Goal: Task Accomplishment & Management: Manage account settings

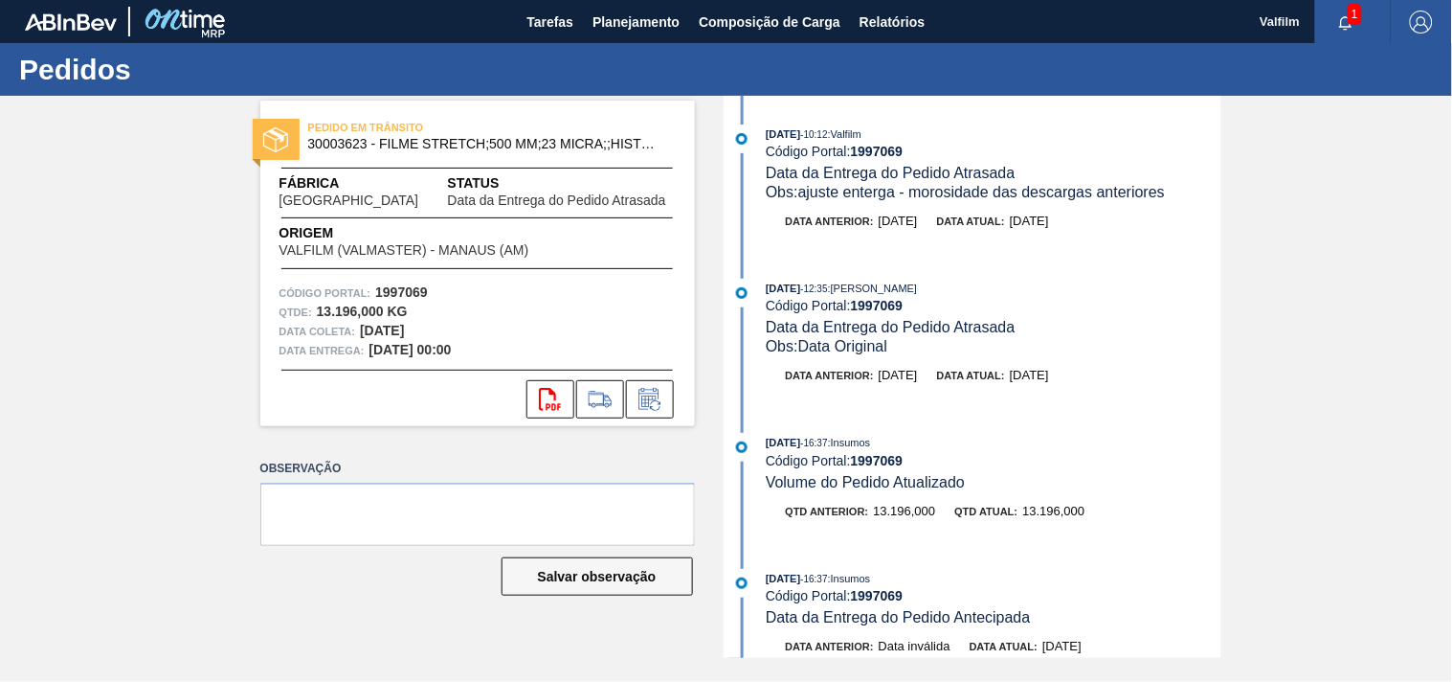
click at [75, 419] on div "PEDIDO EM TRÂNSITO 30003623 - FILME STRETCH;500 MM;23 MICRA;;HISTRETCH Fábrica …" at bounding box center [726, 377] width 1452 height 562
click at [645, 391] on icon at bounding box center [650, 399] width 31 height 23
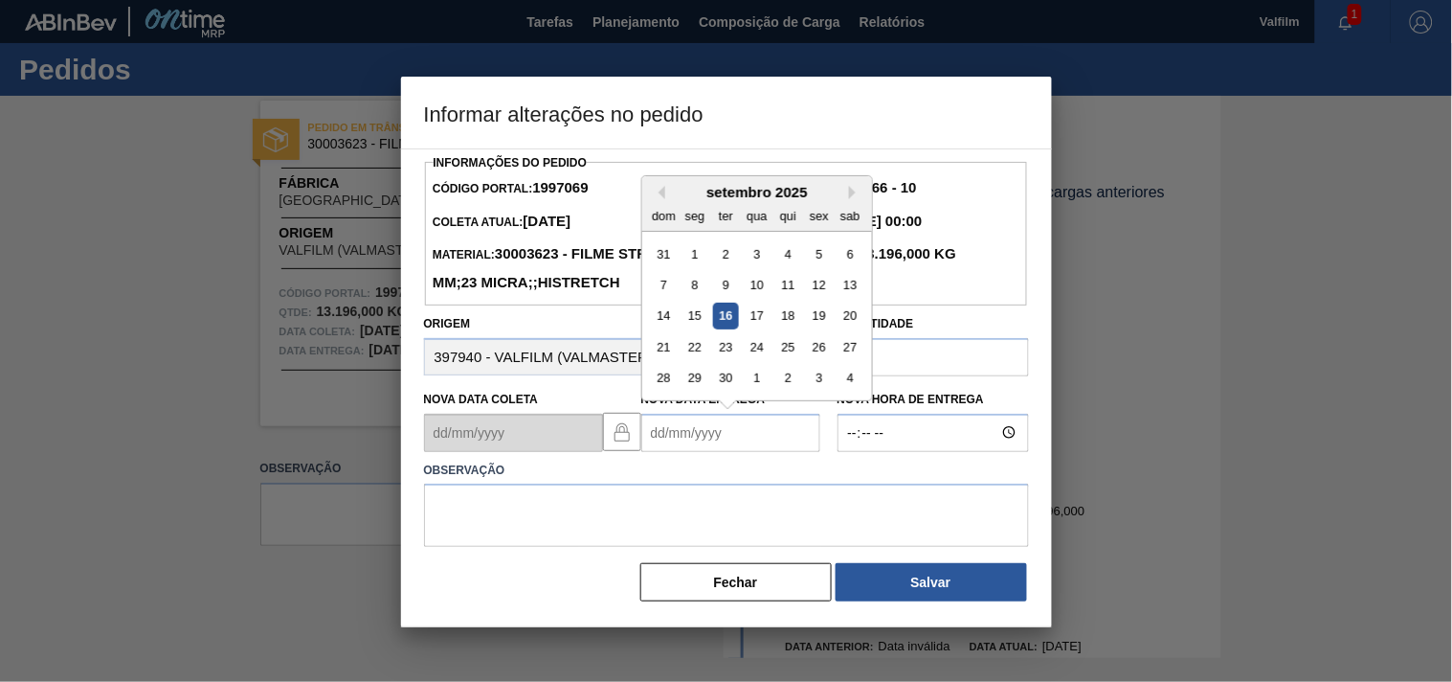
click at [676, 452] on Entrega1997069 "Nova Data Entrega" at bounding box center [731, 433] width 179 height 38
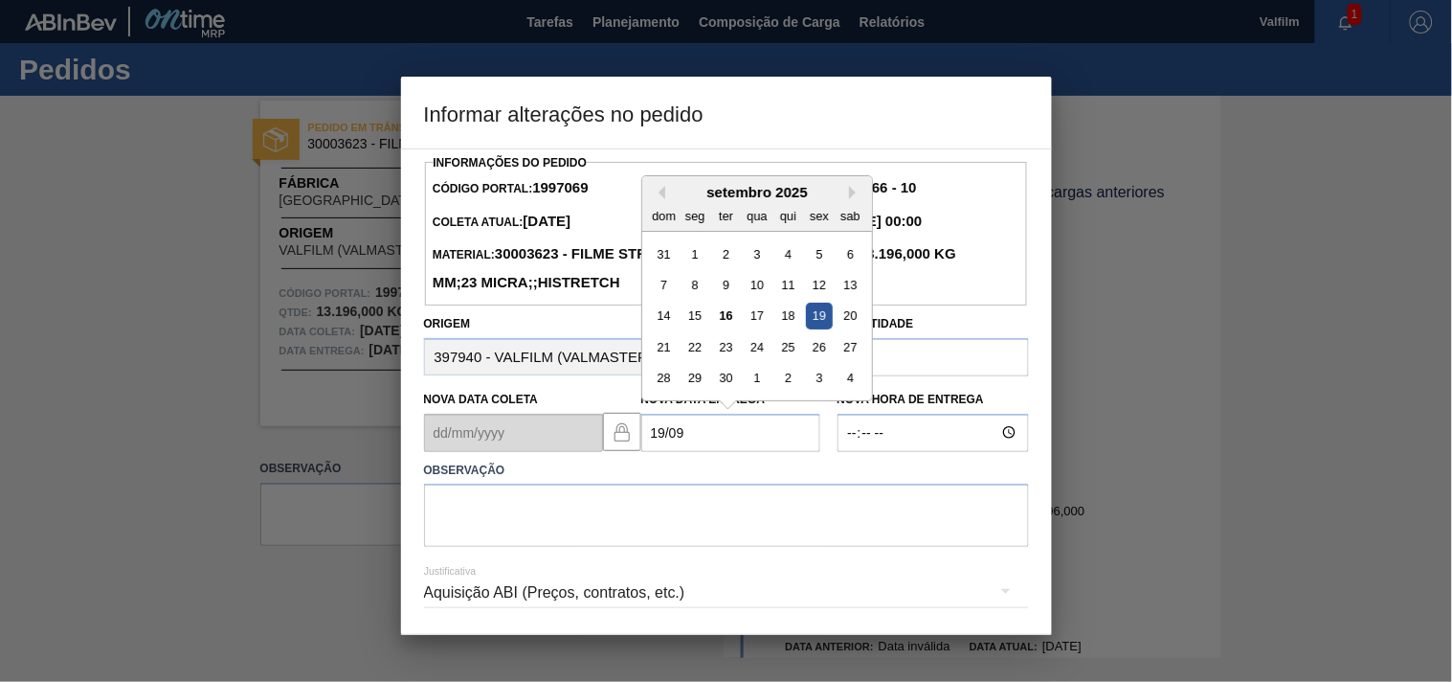
click at [824, 328] on div "19" at bounding box center [819, 316] width 26 height 26
type Entrega1997069 "[DATE]"
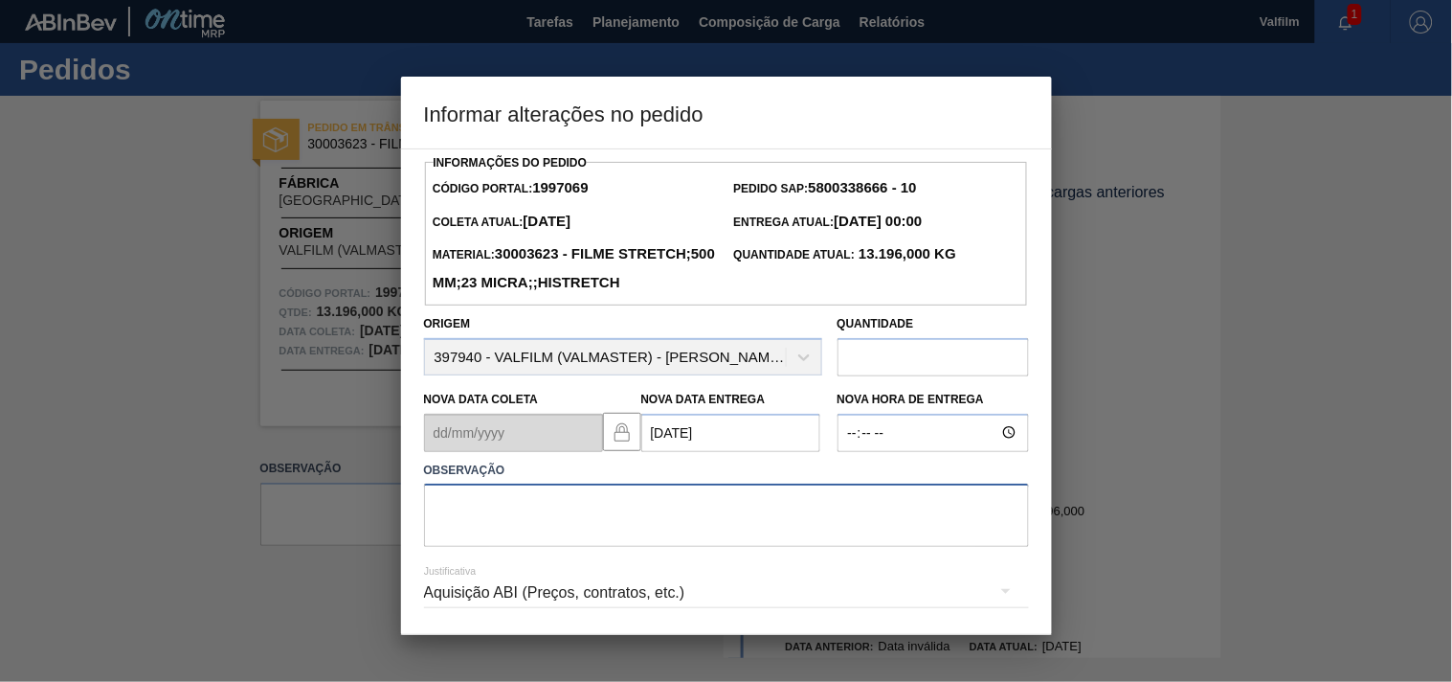
click at [538, 547] on textarea at bounding box center [726, 515] width 605 height 63
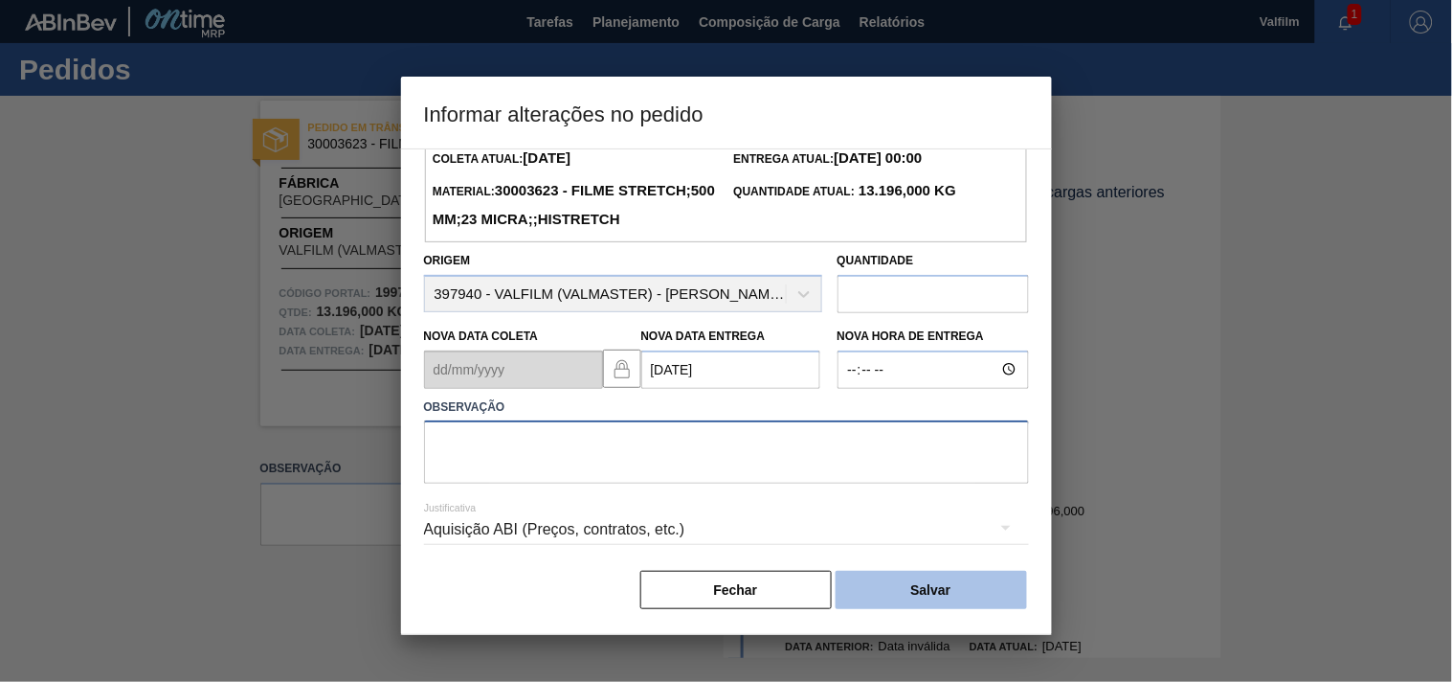
scroll to position [98, 0]
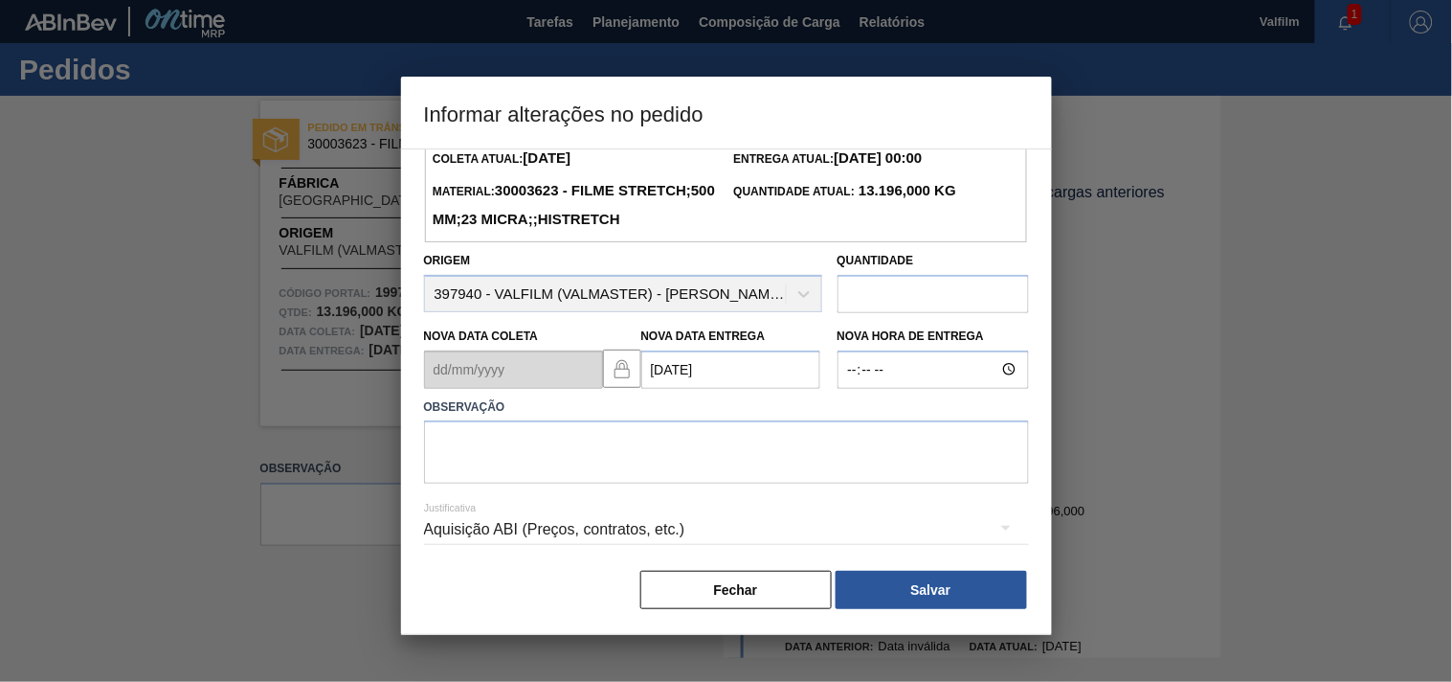
click at [1000, 528] on icon "button" at bounding box center [1006, 527] width 23 height 23
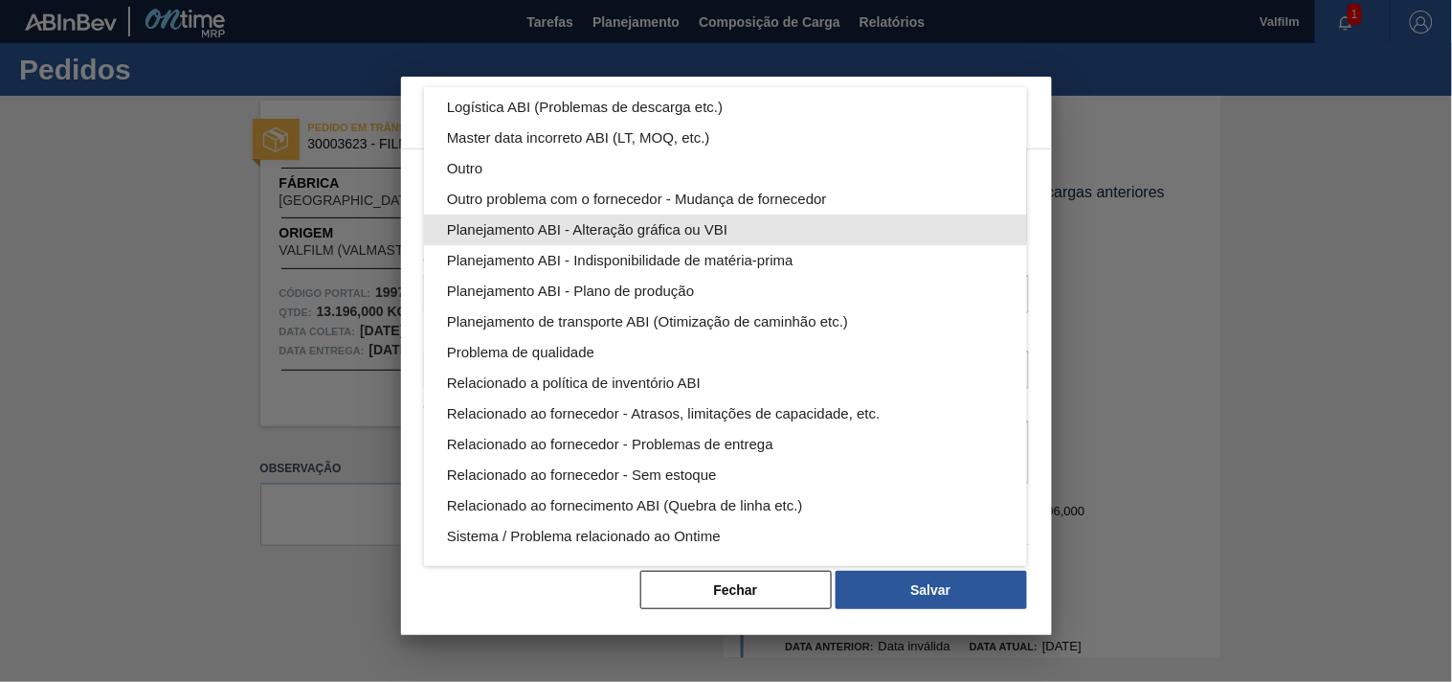
scroll to position [0, 0]
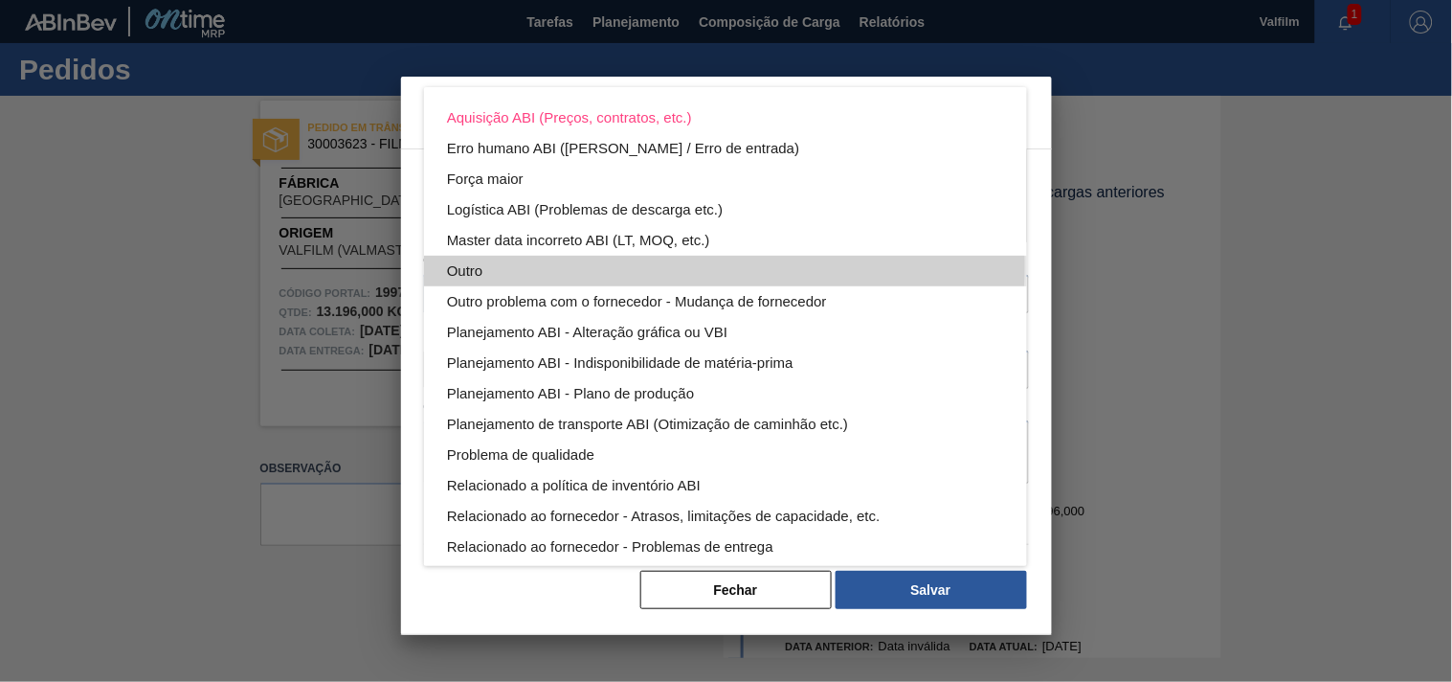
click at [489, 266] on div "Outro" at bounding box center [725, 271] width 557 height 31
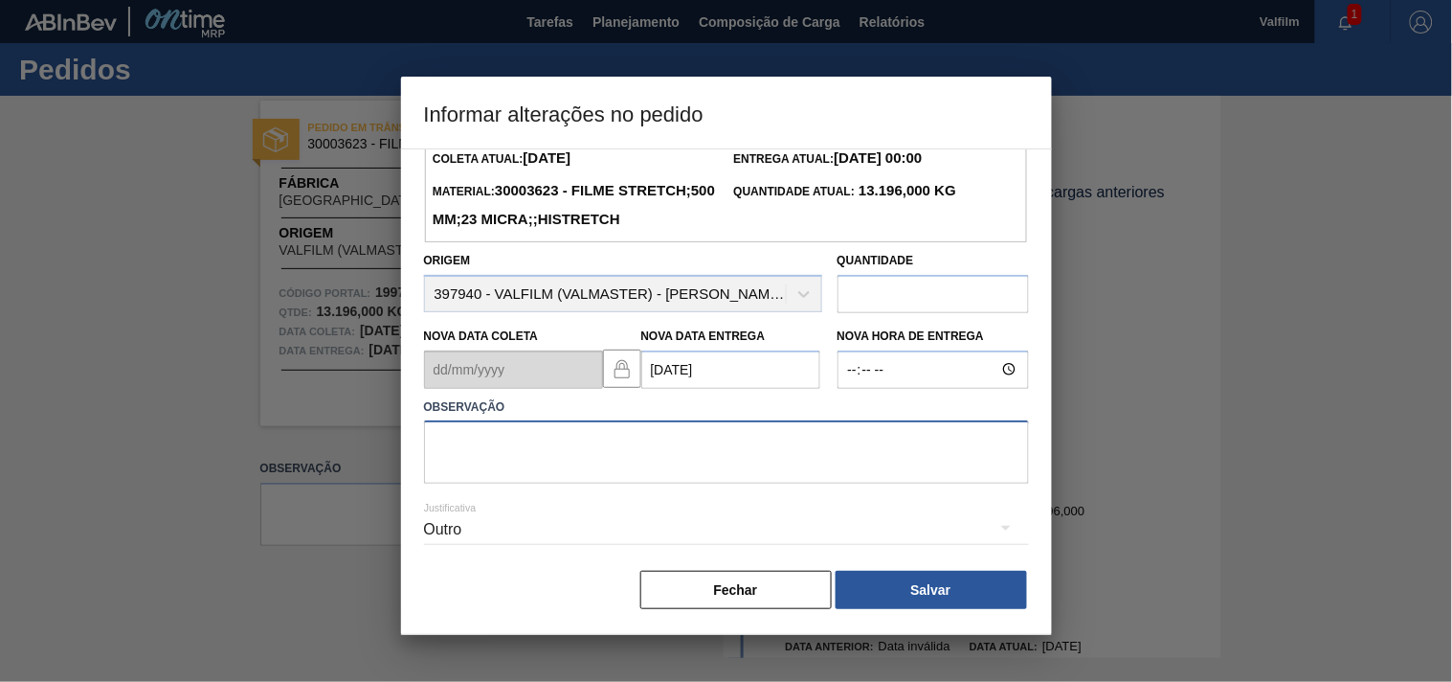
click at [488, 432] on textarea at bounding box center [726, 451] width 605 height 63
click at [434, 441] on textarea "antecipação cliente," at bounding box center [726, 451] width 605 height 63
click at [702, 441] on textarea "solicitação de antecipação cliente," at bounding box center [726, 451] width 605 height 63
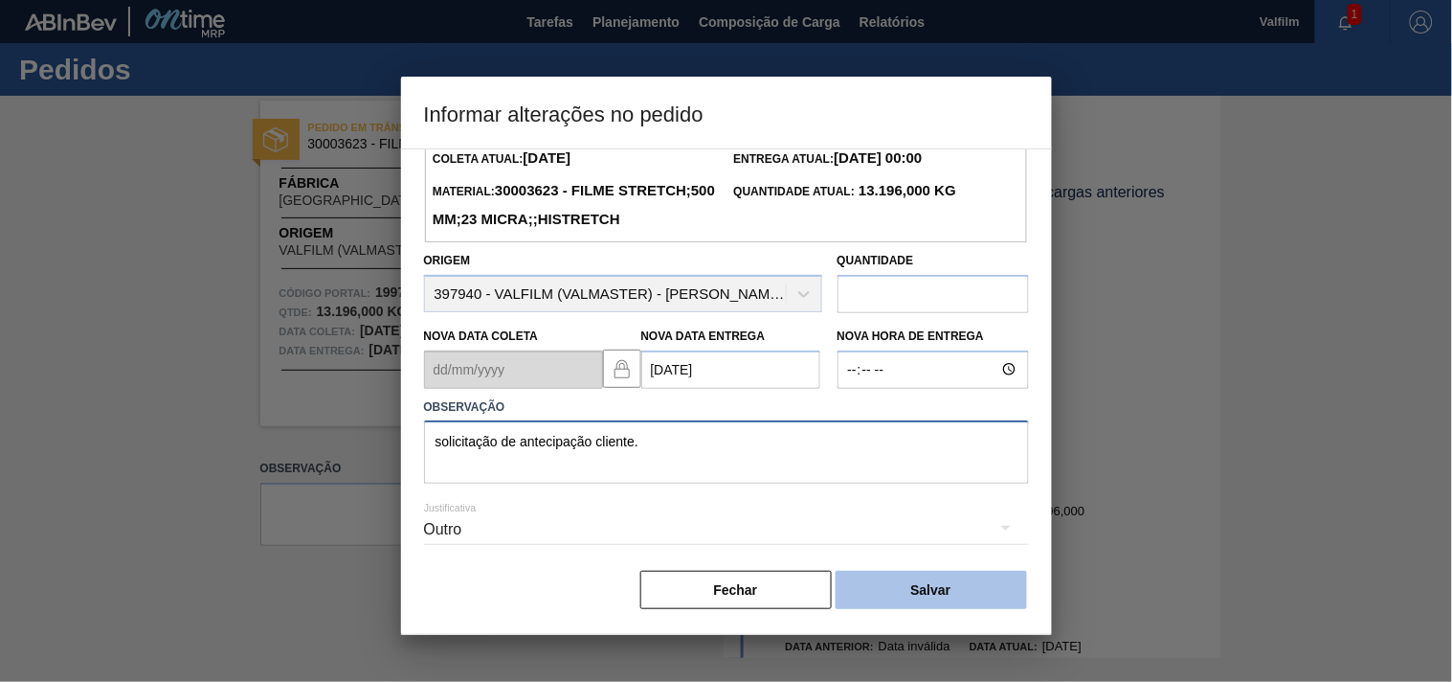
type textarea "solicitação de antecipação cliente."
click at [869, 575] on button "Salvar" at bounding box center [931, 590] width 191 height 38
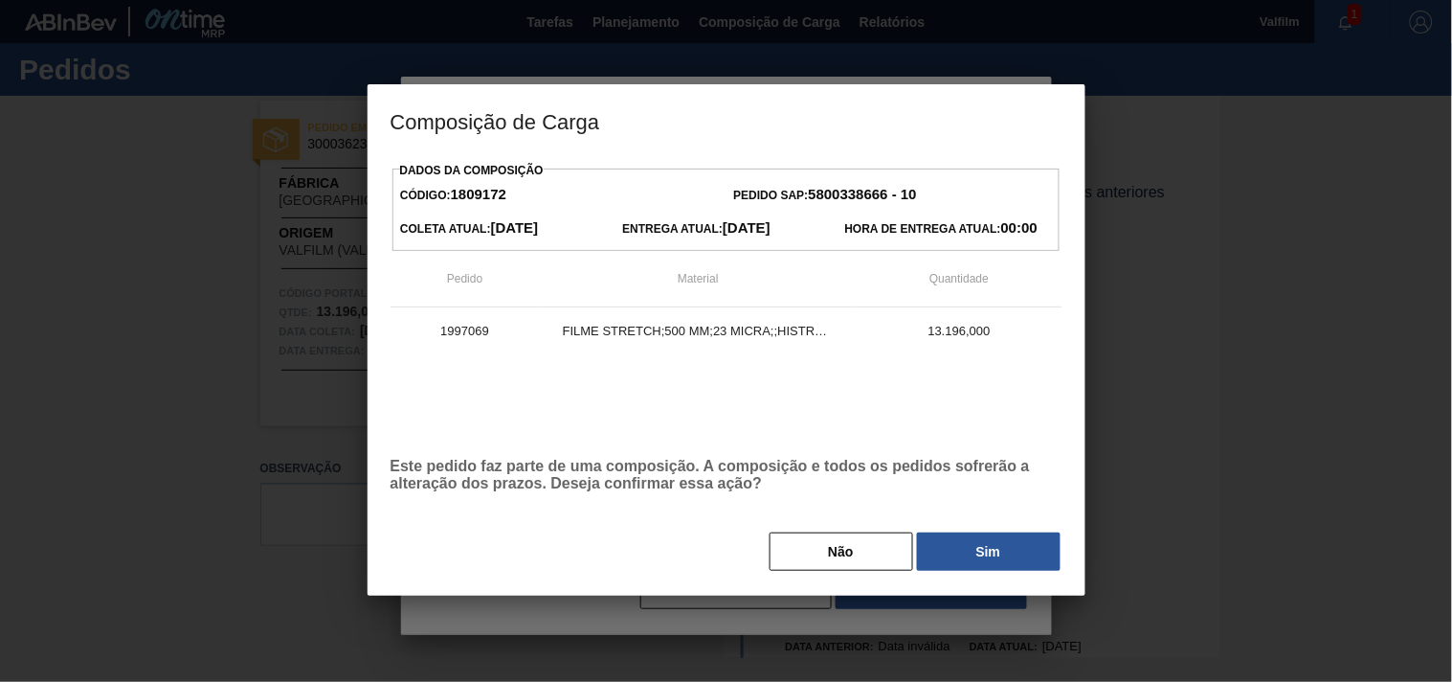
drag, startPoint x: 965, startPoint y: 543, endPoint x: 475, endPoint y: 543, distance: 490.2
click at [962, 543] on button "Sim" at bounding box center [989, 551] width 144 height 38
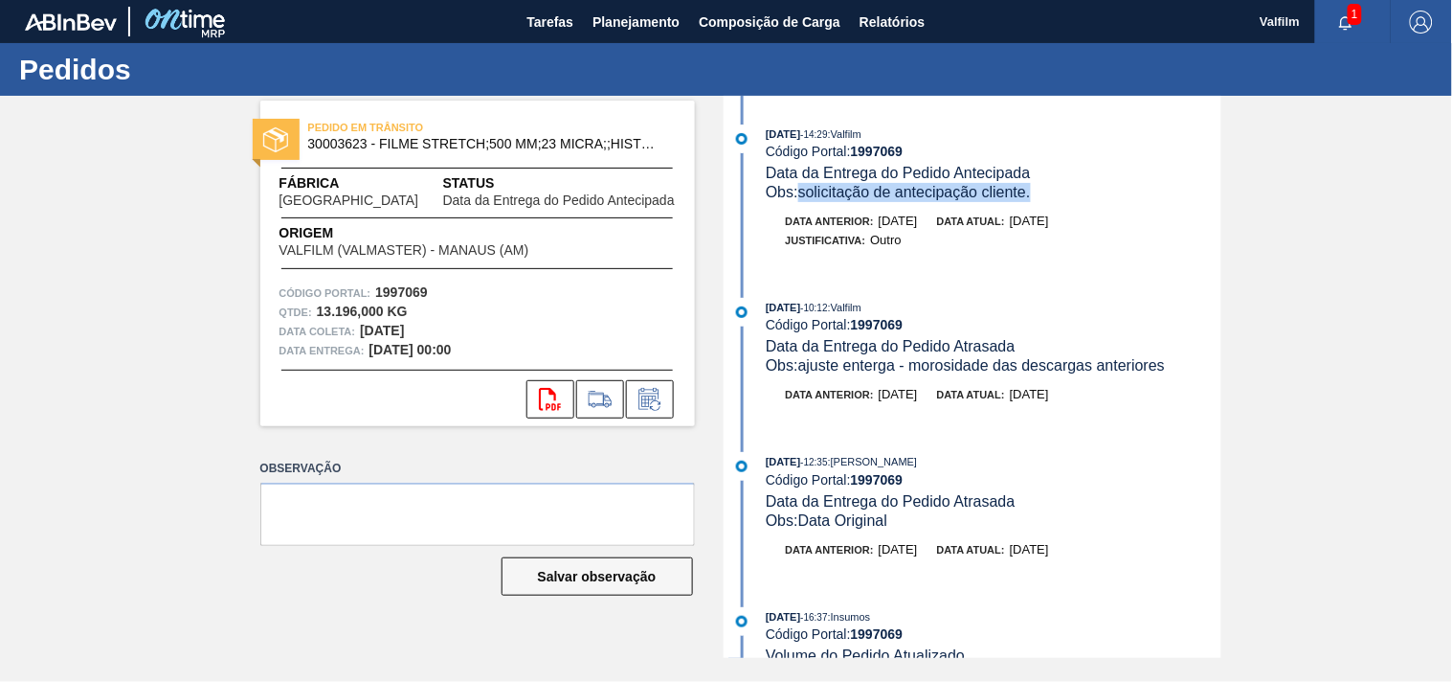
drag, startPoint x: 802, startPoint y: 192, endPoint x: 1046, endPoint y: 191, distance: 243.2
click at [1046, 191] on div "Obs: solicitação de antecipação cliente." at bounding box center [993, 192] width 455 height 19
copy span "solicitação de antecipação cliente."
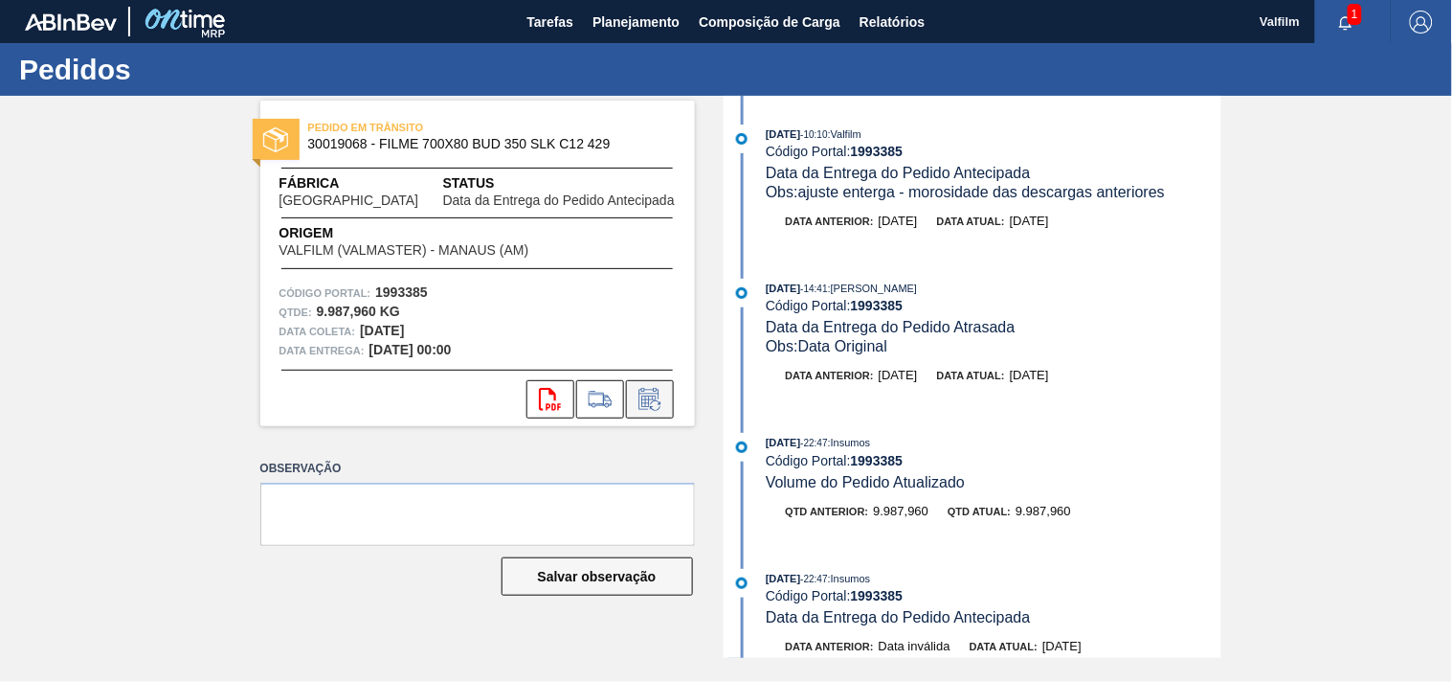
click at [645, 398] on icon at bounding box center [649, 400] width 14 height 11
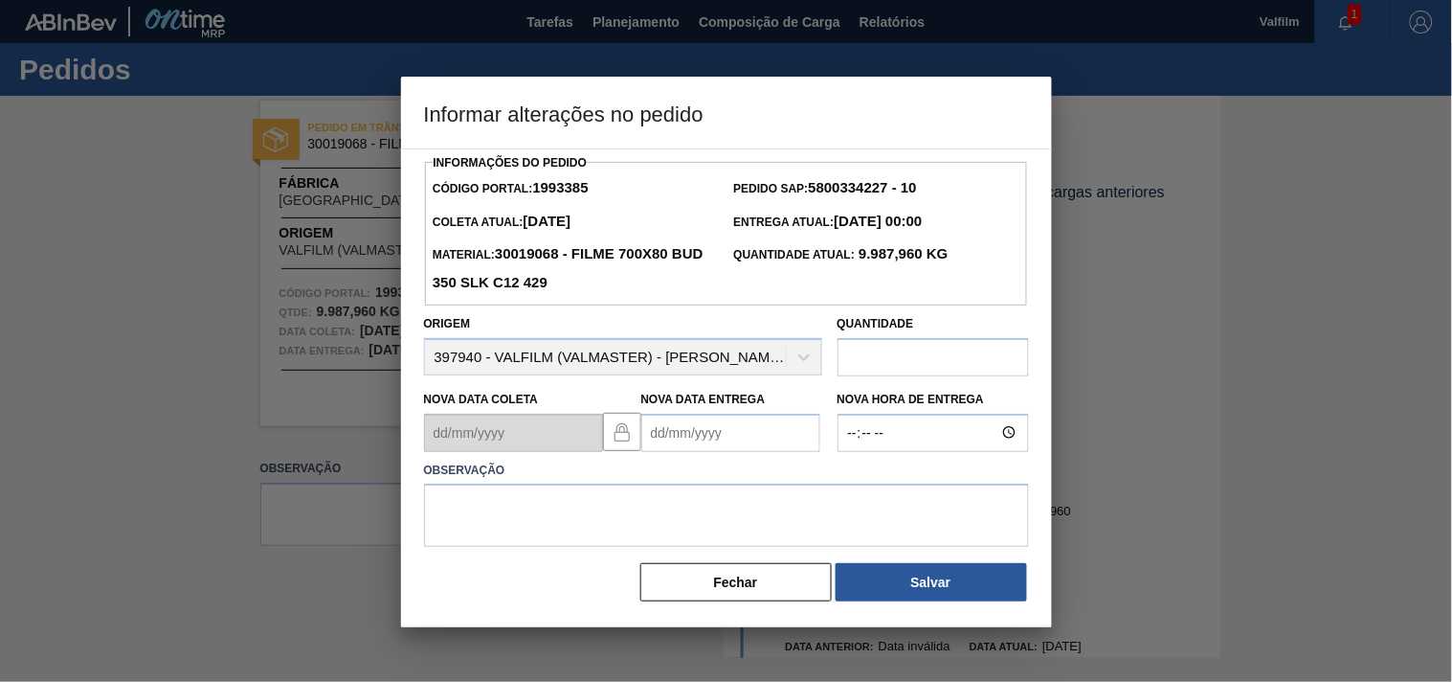
click at [680, 452] on Entrega1993385 "Nova Data Entrega" at bounding box center [731, 433] width 179 height 38
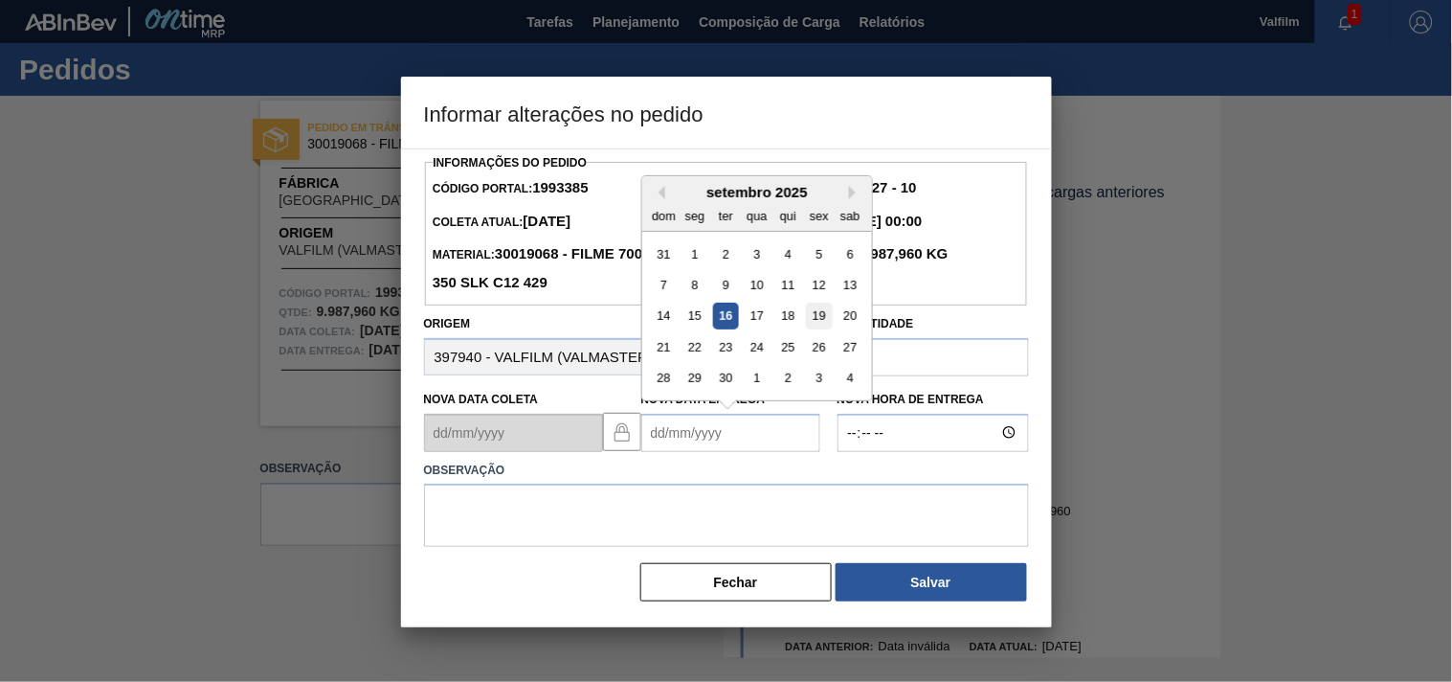
click at [821, 322] on div "19" at bounding box center [819, 316] width 26 height 26
type Entrega1993385 "[DATE]"
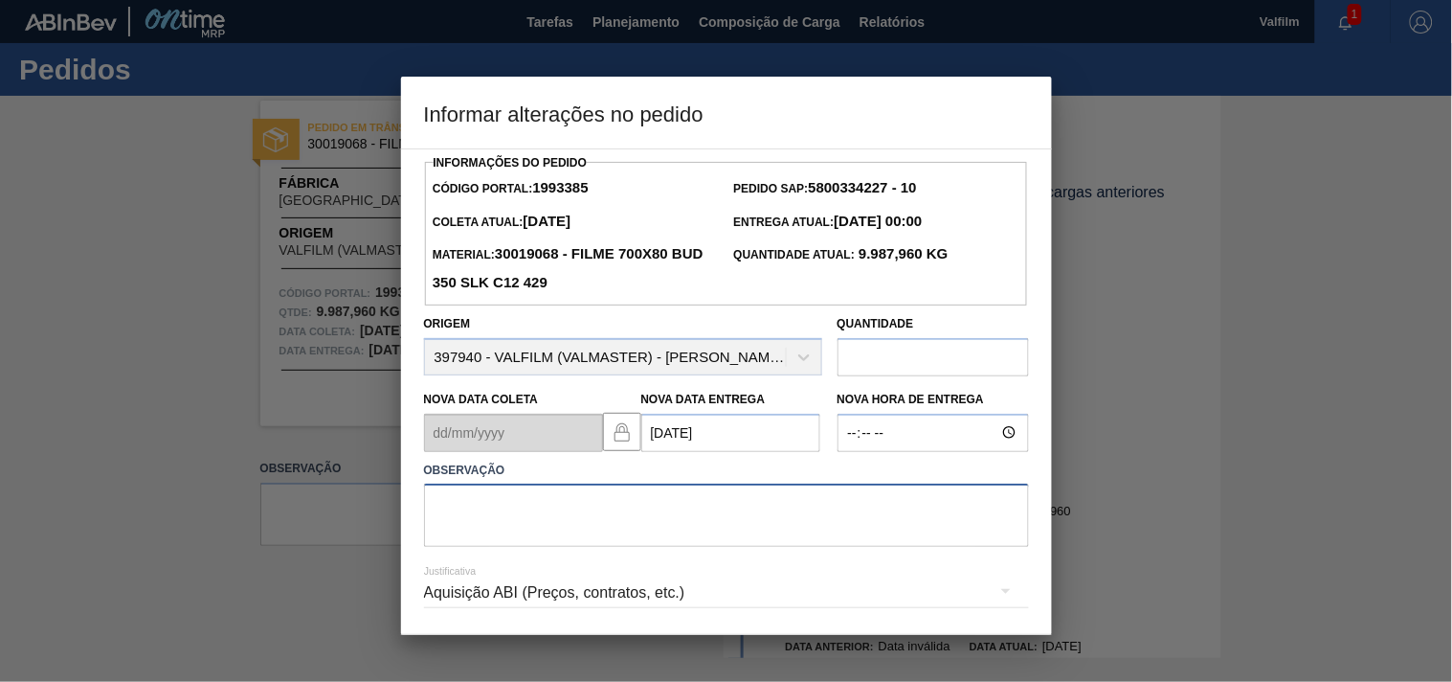
click at [520, 527] on textarea at bounding box center [726, 515] width 605 height 63
paste textarea "solicitação de antecipação cliente."
type textarea "solicitação de antecipação cliente."
click at [517, 604] on div "Aquisição ABI (Preços, contratos, etc.)" at bounding box center [726, 593] width 605 height 54
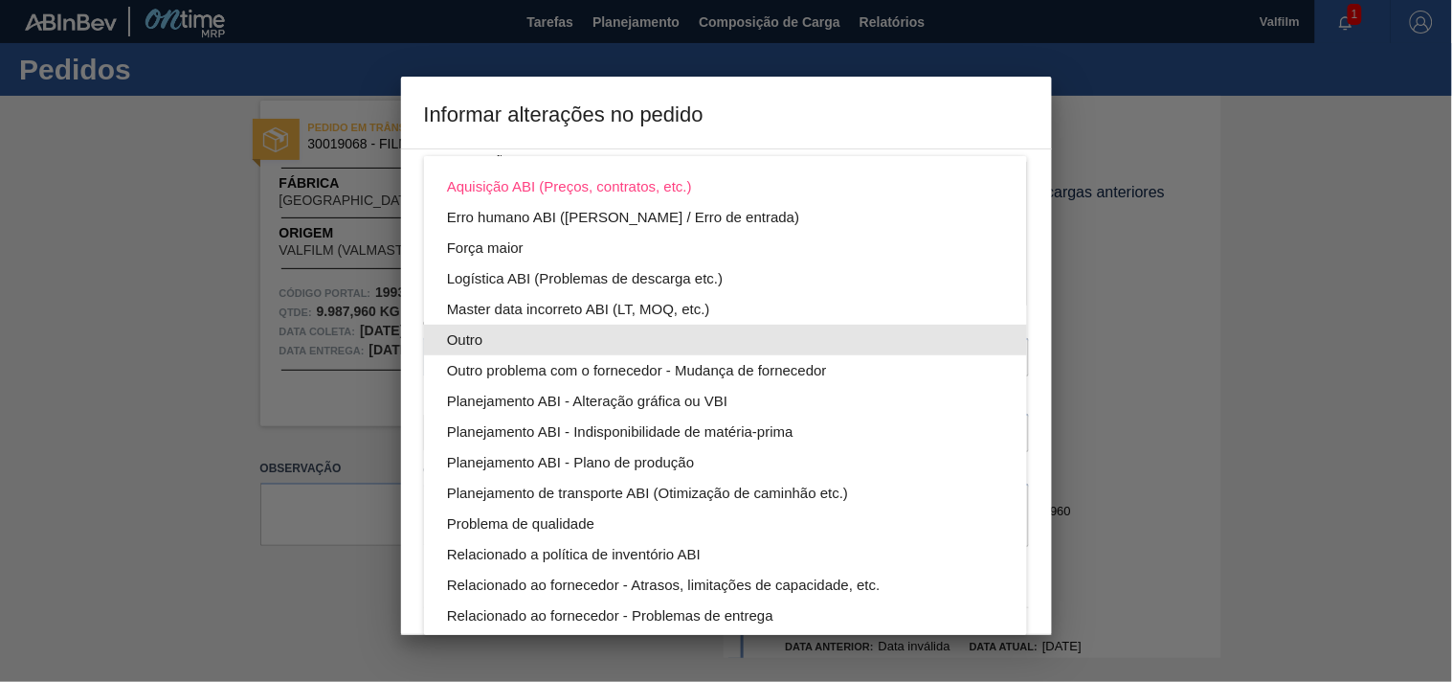
click at [481, 327] on div "Outro" at bounding box center [725, 340] width 557 height 31
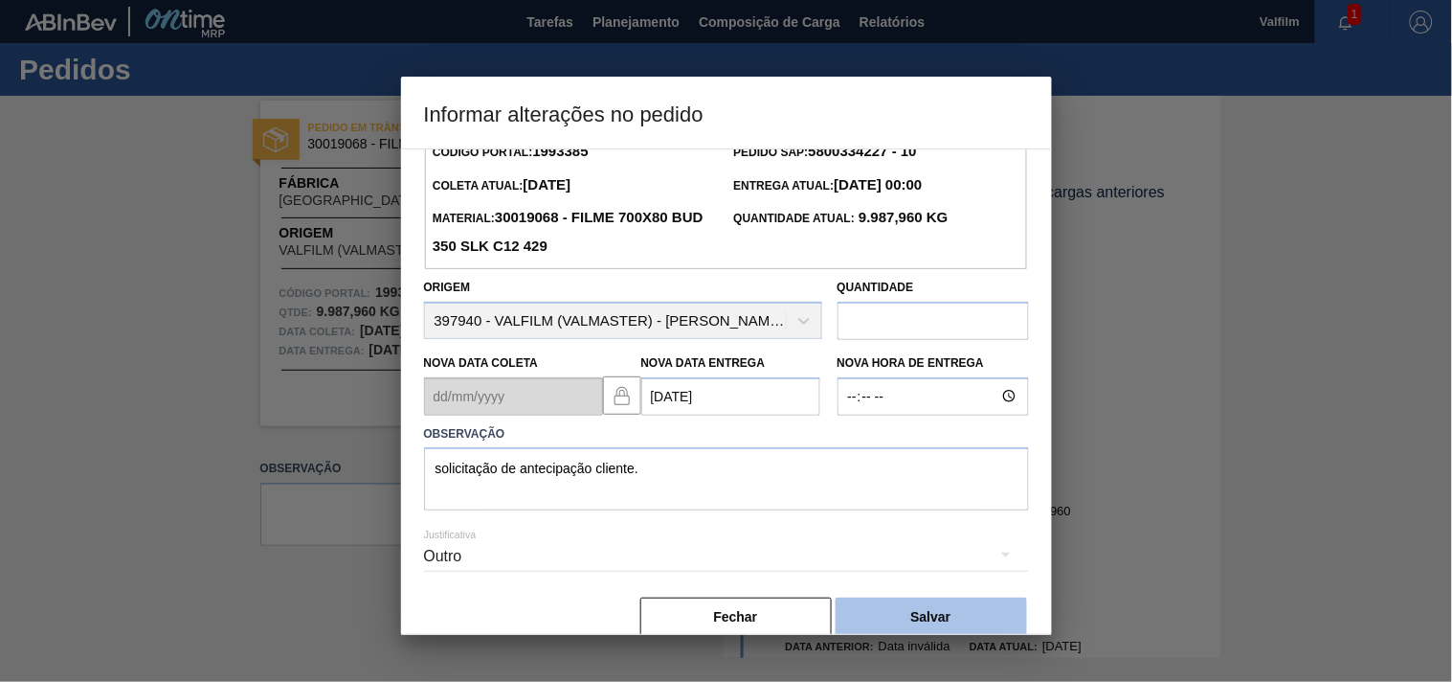
scroll to position [68, 0]
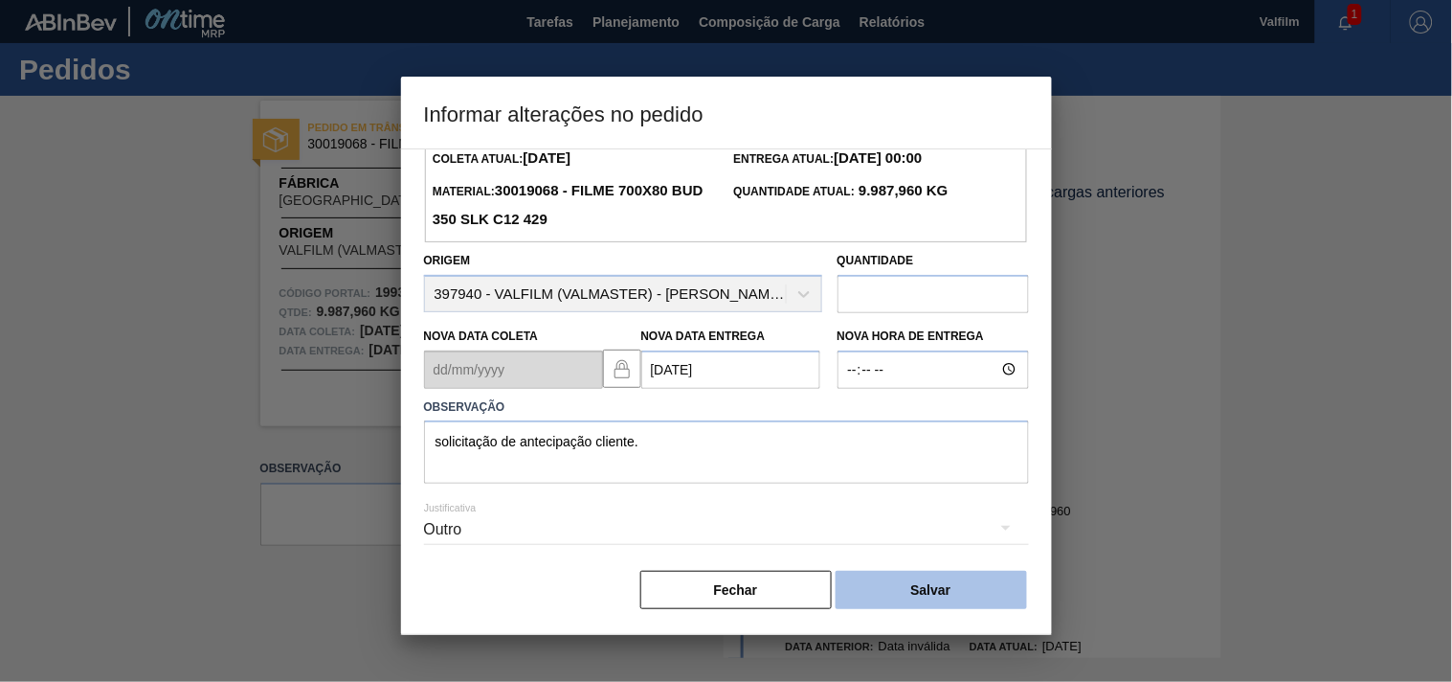
click at [949, 581] on button "Salvar" at bounding box center [931, 590] width 191 height 38
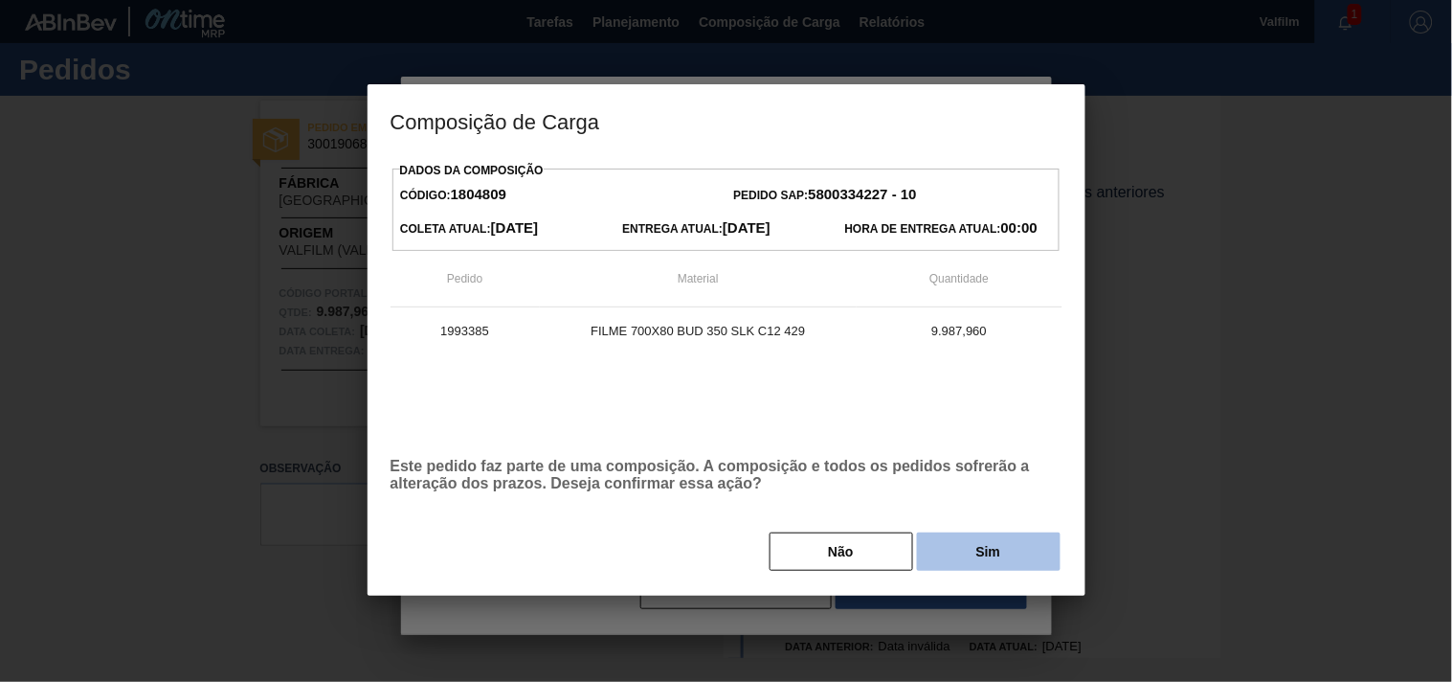
click at [969, 562] on button "Sim" at bounding box center [989, 551] width 144 height 38
